Goal: Check status

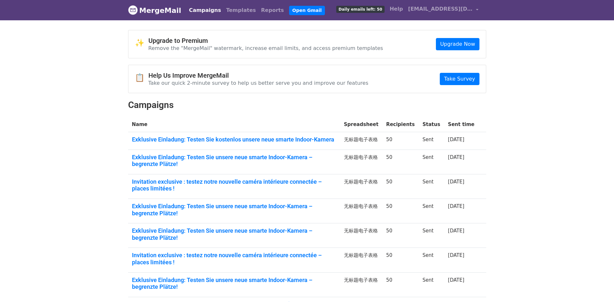
click at [0, 106] on body "MergeMail Campaigns Templates Reports Open Gmail Daily emails left: 50 Help [EM…" at bounding box center [307, 200] width 614 height 400
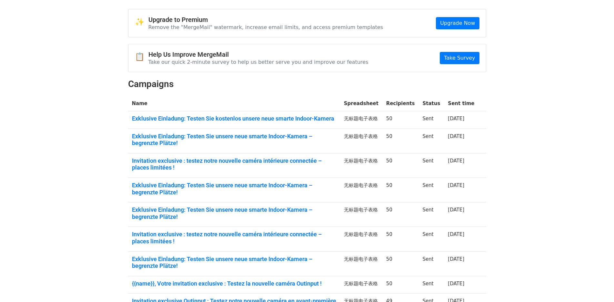
scroll to position [32, 0]
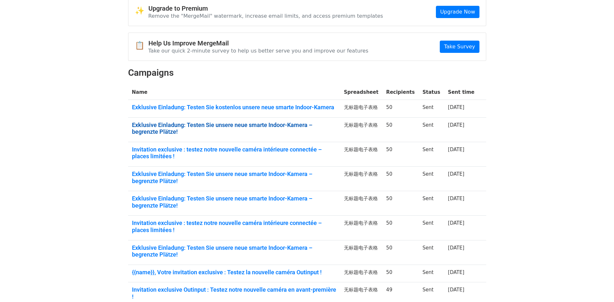
click at [260, 128] on link "Exklusive Einladung: Testen Sie unsere neue smarte Indoor-Kamera – begrenzte Pl…" at bounding box center [234, 129] width 204 height 14
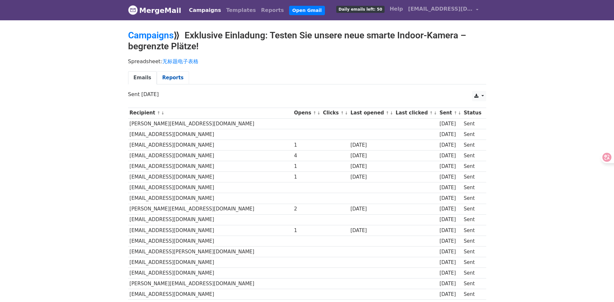
click at [162, 81] on link "Reports" at bounding box center [173, 77] width 32 height 13
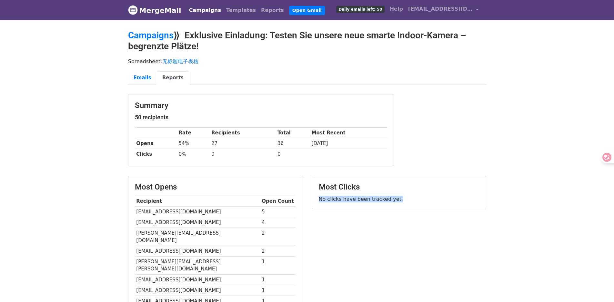
drag, startPoint x: 318, startPoint y: 199, endPoint x: 402, endPoint y: 199, distance: 83.6
click at [402, 199] on div "Most Clicks No clicks have been tracked yet." at bounding box center [399, 192] width 174 height 33
copy p "No clicks have been tracked yet."
click at [151, 79] on link "Emails" at bounding box center [142, 77] width 29 height 13
